Goal: Book appointment/travel/reservation

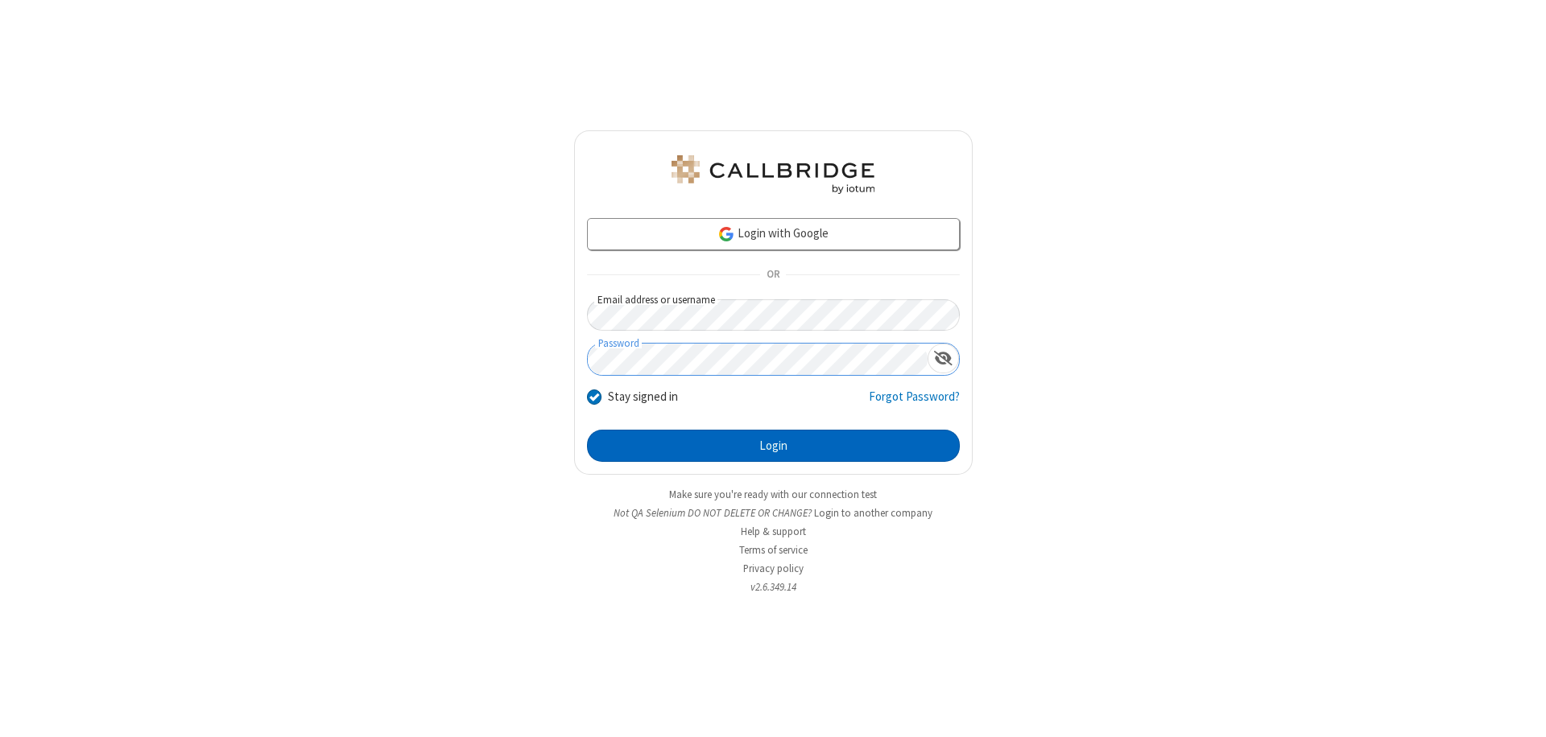
click at [773, 446] on button "Login" at bounding box center [773, 446] width 373 height 32
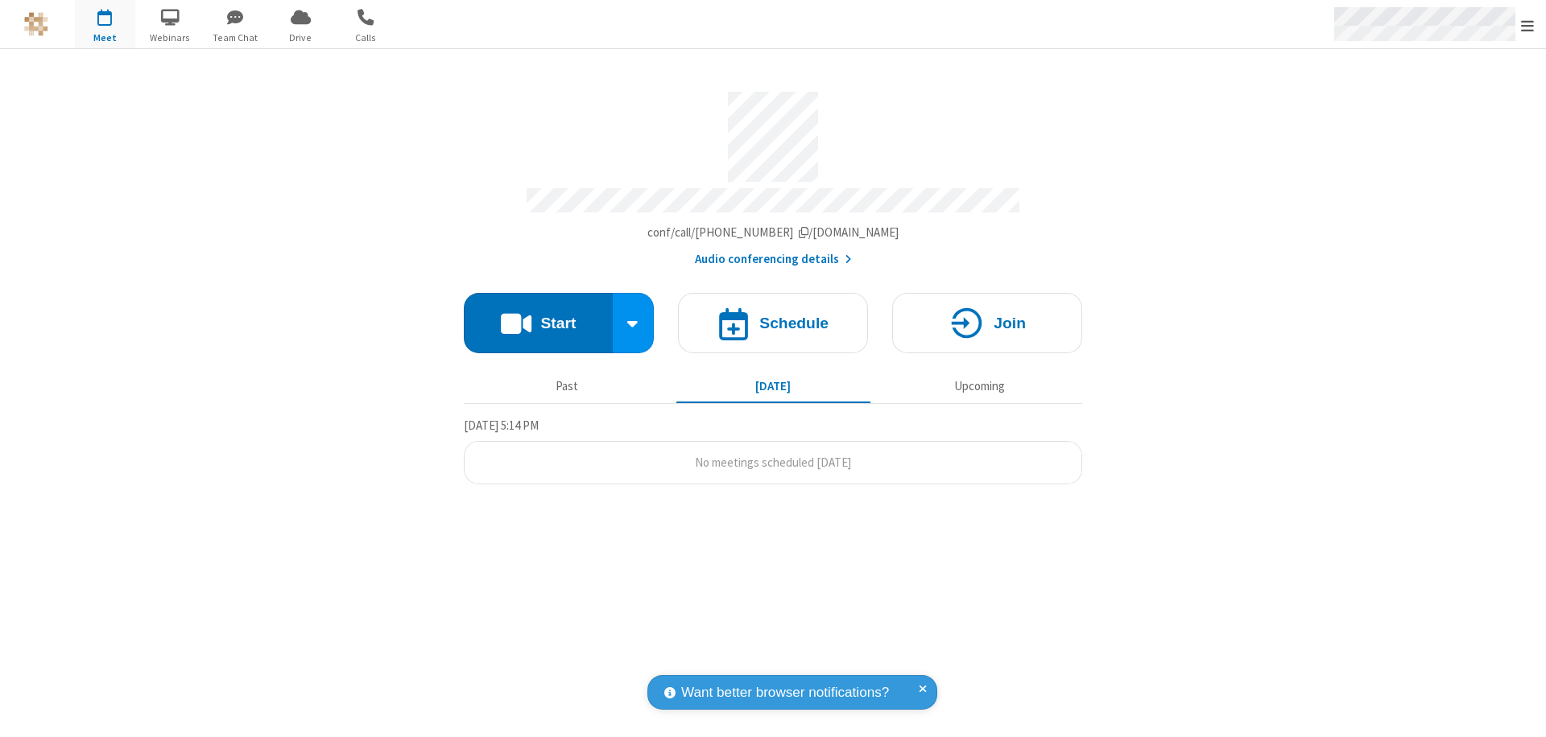
click at [1527, 25] on span "Open menu" at bounding box center [1527, 26] width 13 height 16
click at [105, 24] on span "button" at bounding box center [105, 16] width 60 height 27
click at [773, 316] on h4 "Schedule" at bounding box center [793, 323] width 69 height 15
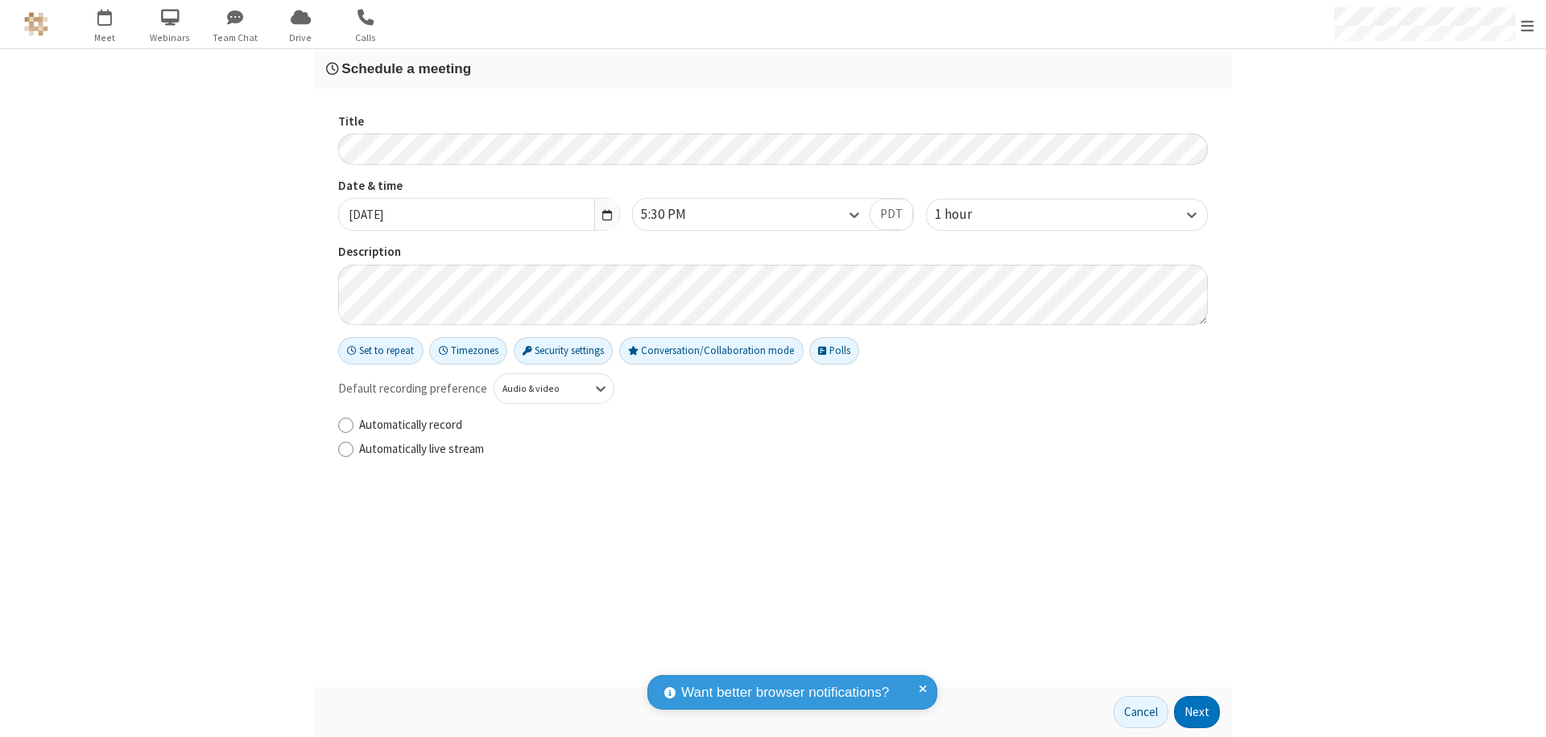
click at [773, 68] on h3 "Schedule a meeting" at bounding box center [773, 68] width 894 height 15
